Goal: Task Accomplishment & Management: Manage account settings

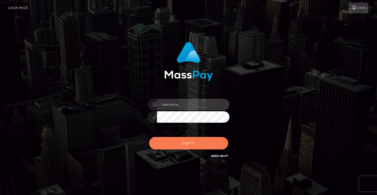
type input "[PERSON_NAME].tilia"
drag, startPoint x: 181, startPoint y: 144, endPoint x: 198, endPoint y: 137, distance: 18.1
click at [181, 144] on button "Sign in" at bounding box center [188, 143] width 79 height 12
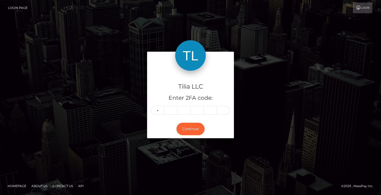
type input "4"
type input "8"
type input "3"
type input "9"
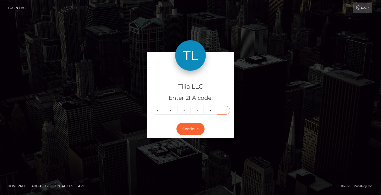
type input "7"
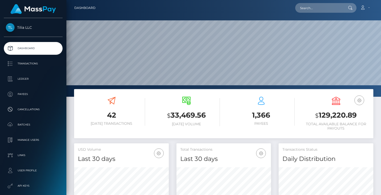
scroll to position [91, 94]
